Goal: Information Seeking & Learning: Learn about a topic

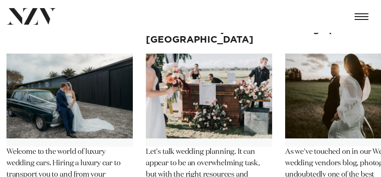
scroll to position [6625, 0]
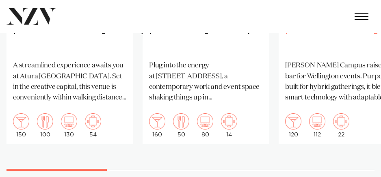
scroll to position [650, 0]
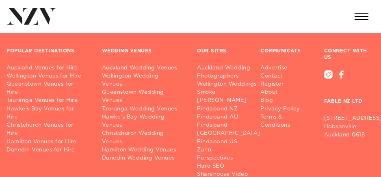
scroll to position [4918, 0]
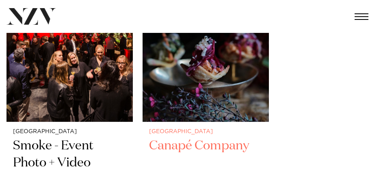
scroll to position [1666, 0]
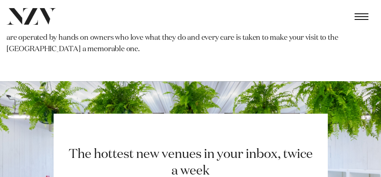
scroll to position [1016, 0]
